Goal: Navigation & Orientation: Find specific page/section

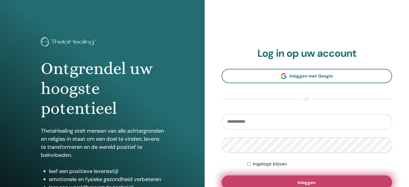
type input "**********"
click at [314, 181] on span "Inloggen" at bounding box center [307, 183] width 18 height 6
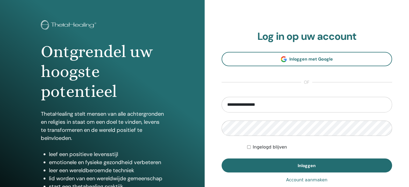
scroll to position [70, 0]
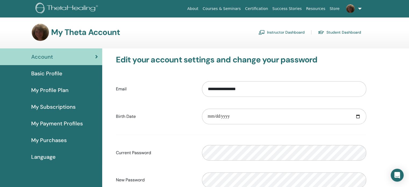
click at [282, 34] on link "Instructor Dashboard" at bounding box center [282, 32] width 46 height 9
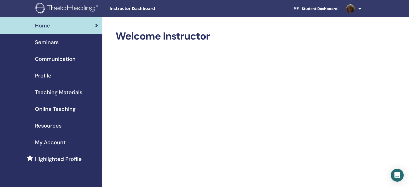
click at [56, 42] on span "Seminars" at bounding box center [47, 42] width 24 height 8
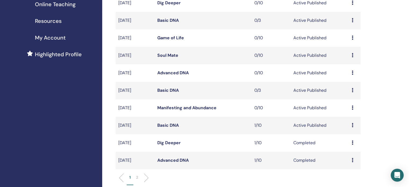
scroll to position [108, 0]
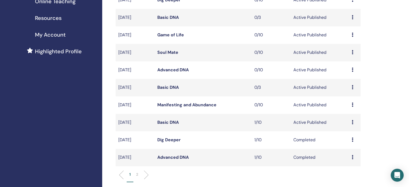
click at [198, 105] on link "Manifesting and Abundance" at bounding box center [186, 105] width 59 height 6
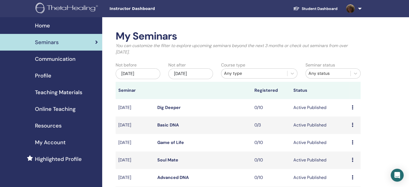
click at [360, 8] on link at bounding box center [353, 8] width 22 height 17
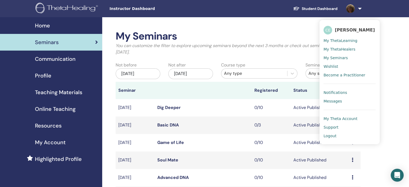
click at [339, 40] on span "My ThetaLearning" at bounding box center [341, 40] width 34 height 5
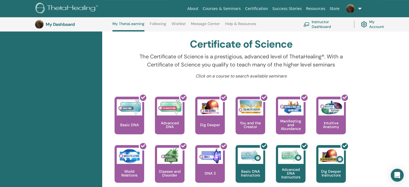
scroll to position [175, 0]
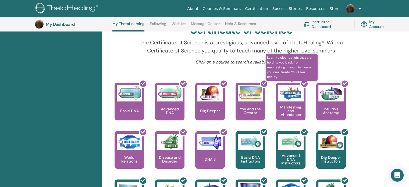
click at [291, 103] on div at bounding box center [294, 103] width 30 height 48
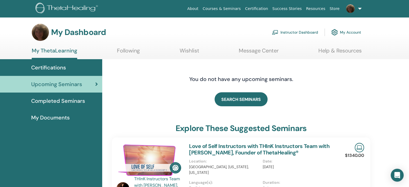
click at [269, 50] on link "Message Center" at bounding box center [259, 52] width 40 height 10
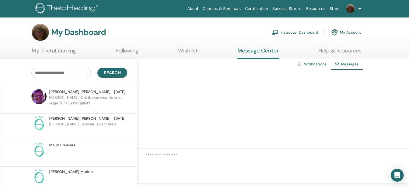
click at [307, 32] on link "Instructor Dashboard" at bounding box center [295, 32] width 46 height 12
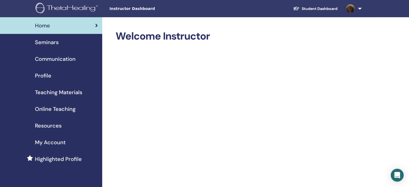
click at [77, 92] on span "Teaching Materials" at bounding box center [58, 92] width 47 height 8
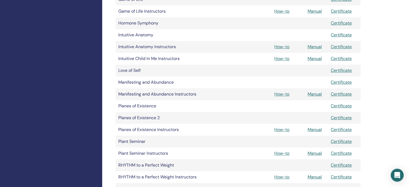
scroll to position [377, 0]
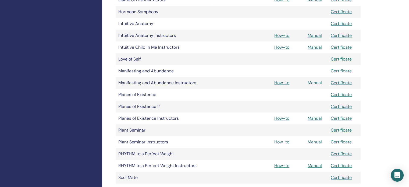
click at [314, 82] on link "Manual" at bounding box center [315, 83] width 14 height 6
